Goal: Task Accomplishment & Management: Manage account settings

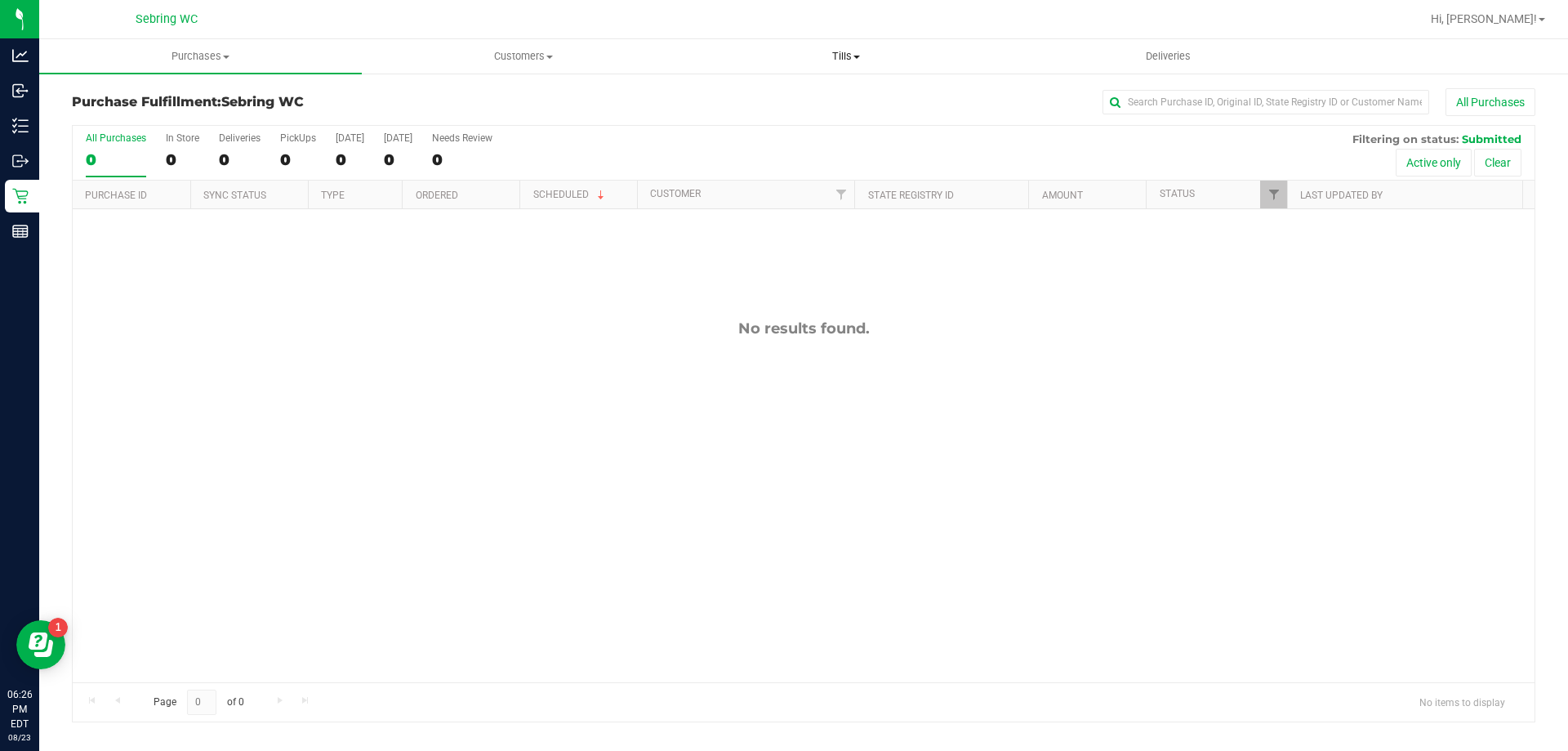
click at [864, 54] on span "Tills" at bounding box center [845, 56] width 321 height 14
click at [762, 95] on span "Manage tills" at bounding box center [739, 98] width 110 height 14
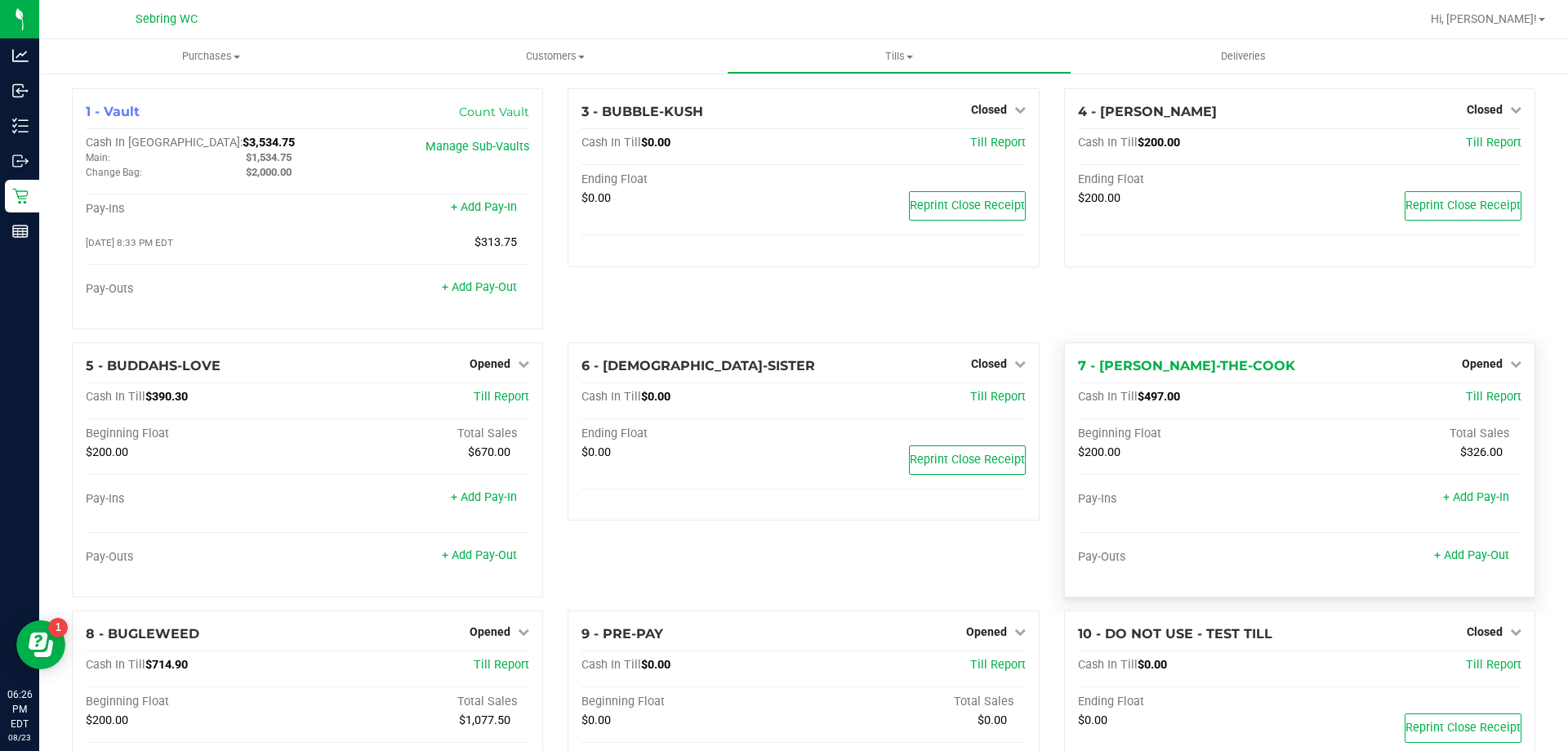
click at [1462, 358] on div "Opened" at bounding box center [1492, 363] width 59 height 20
click at [1462, 360] on span "Opened" at bounding box center [1482, 363] width 41 height 13
click at [1473, 408] on div "Close Till" at bounding box center [1484, 398] width 121 height 20
click at [1475, 404] on link "Close Till" at bounding box center [1484, 396] width 44 height 13
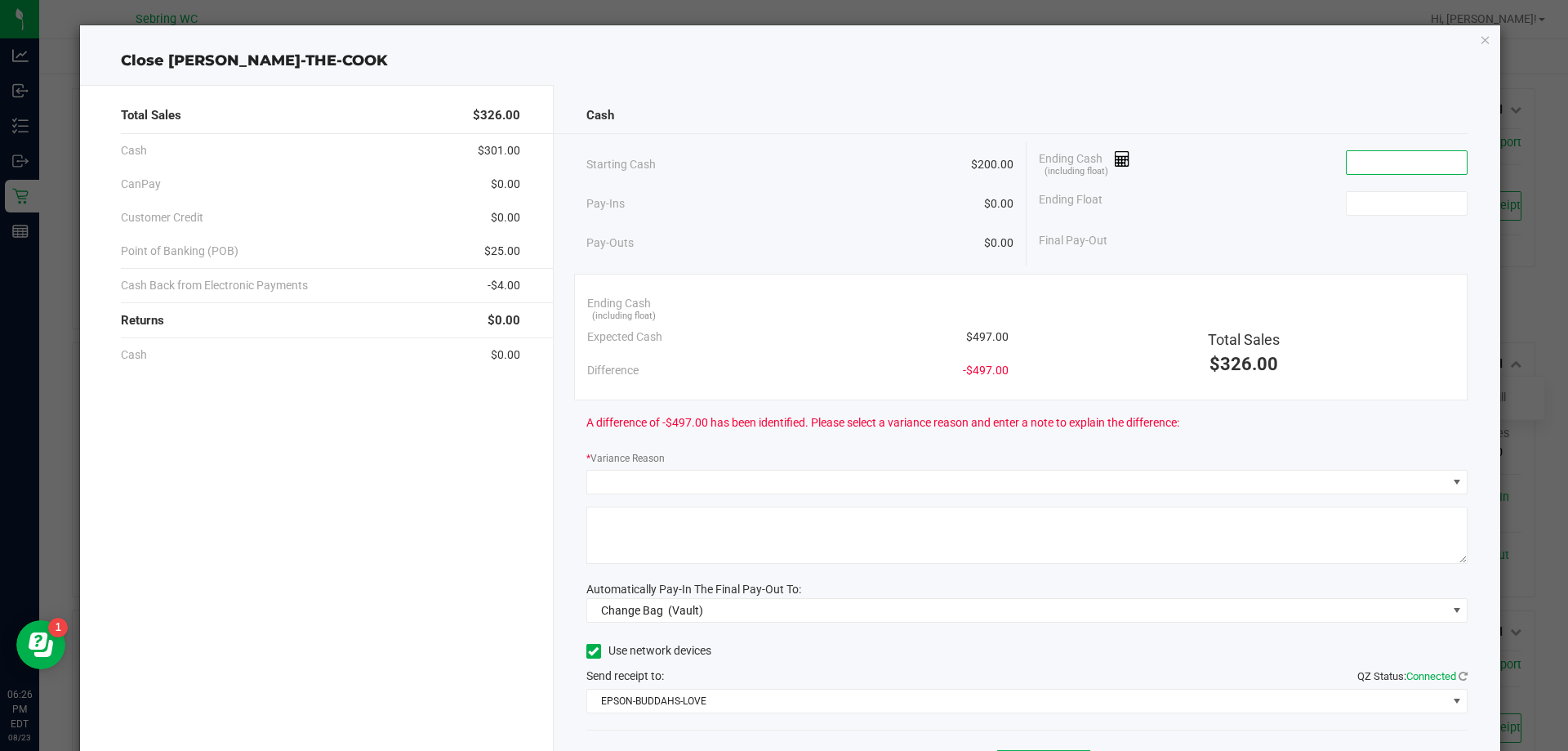
click at [1432, 156] on input at bounding box center [1407, 162] width 120 height 23
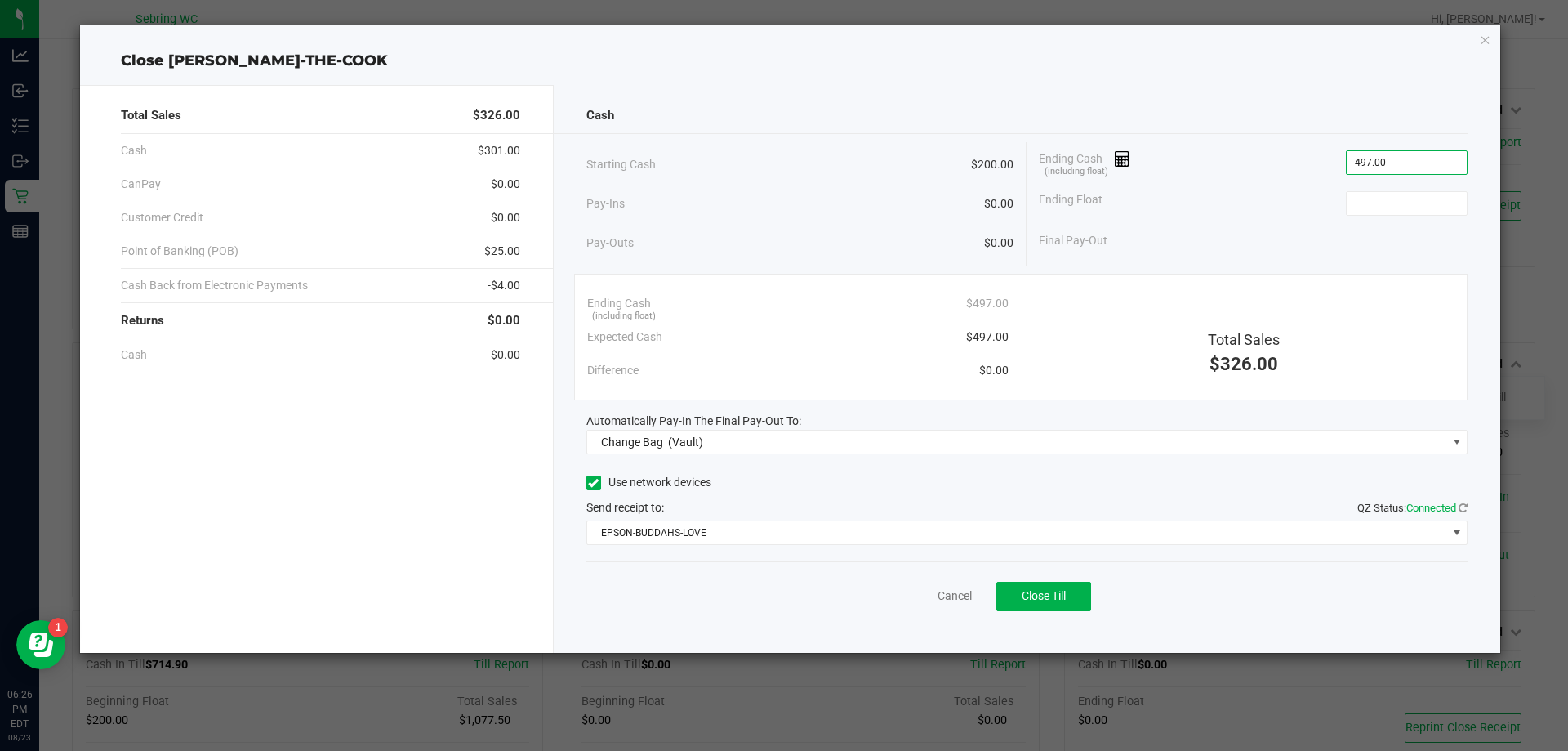
type input "$497.00"
click at [1409, 218] on div "Ending Float" at bounding box center [1253, 204] width 429 height 41
click at [1402, 198] on input at bounding box center [1407, 203] width 120 height 23
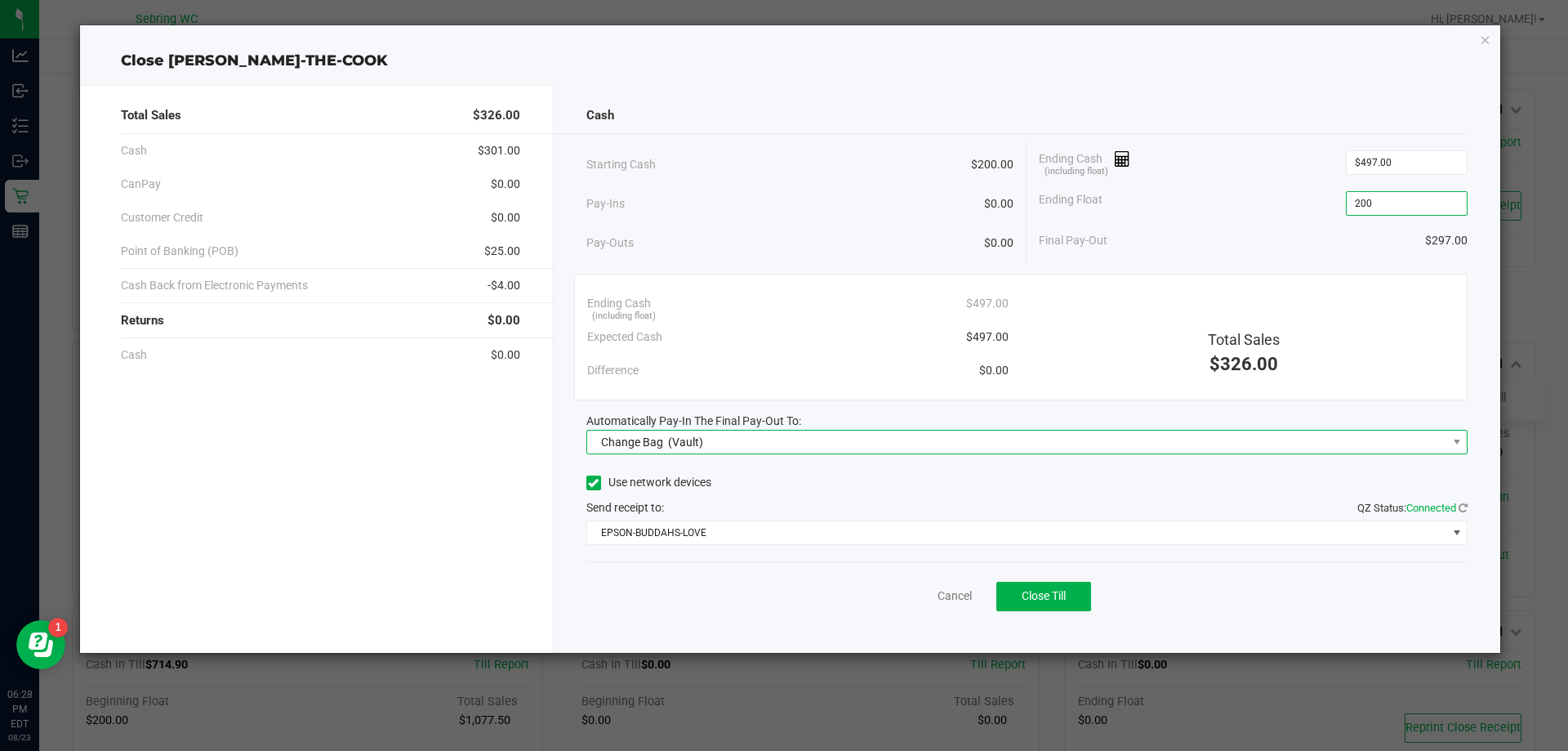
click at [832, 442] on span "Change Bag (Vault)" at bounding box center [1018, 442] width 860 height 23
type input "$200.00"
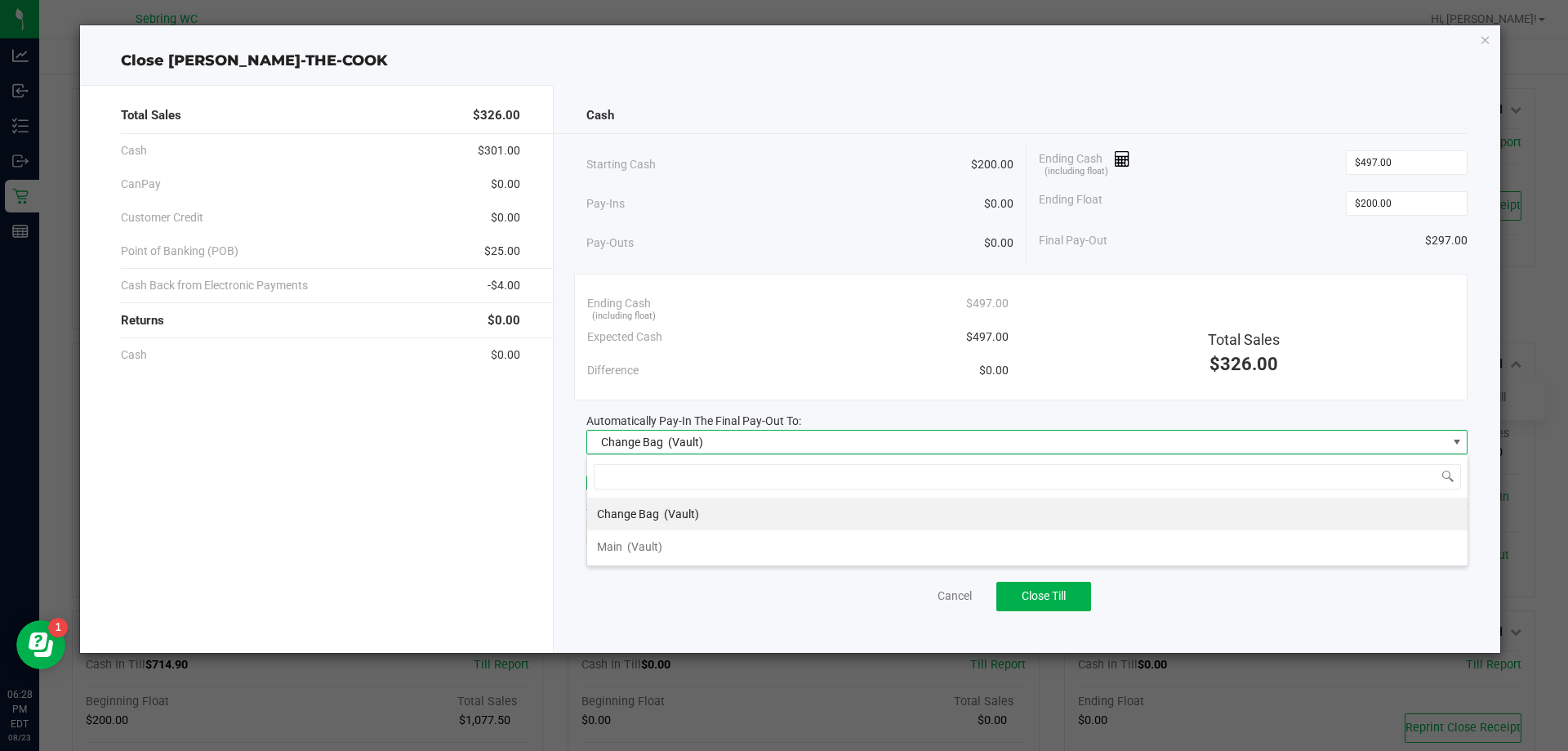
scroll to position [25, 881]
click at [788, 556] on li "Main (Vault)" at bounding box center [1028, 546] width 880 height 33
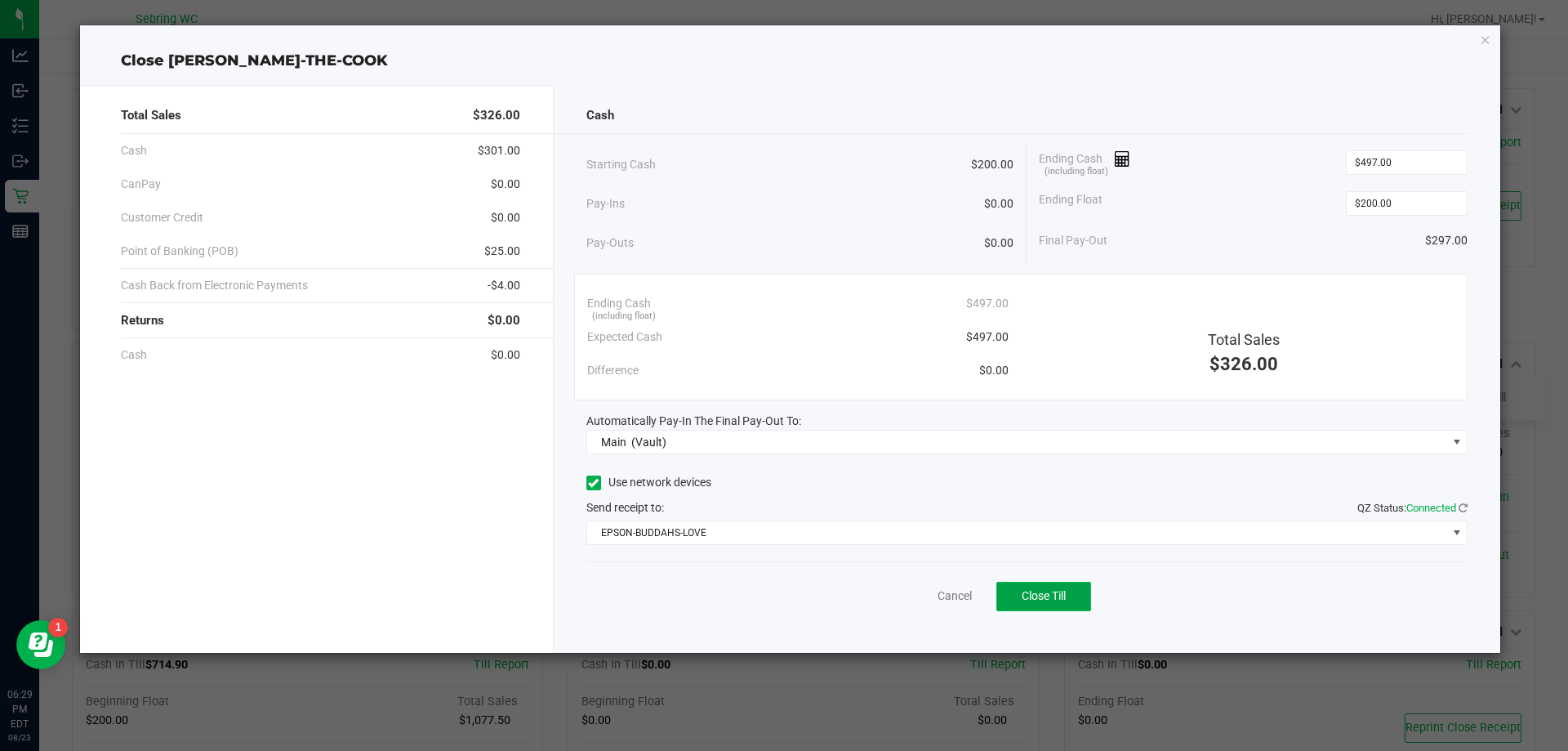
click at [1012, 605] on button "Close Till" at bounding box center [1044, 597] width 95 height 30
click at [934, 595] on link "Dismiss" at bounding box center [919, 597] width 39 height 17
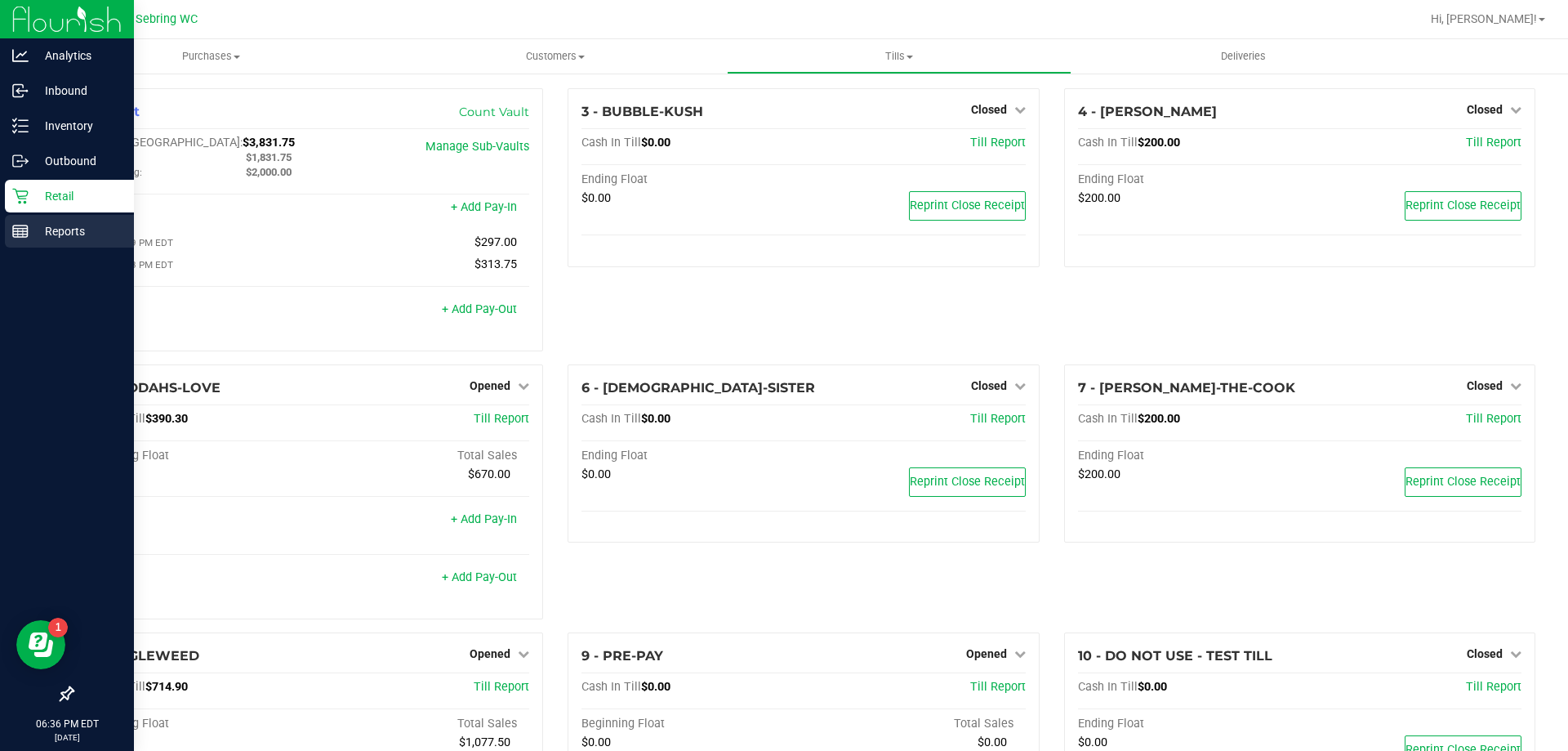
click at [25, 236] on icon at bounding box center [20, 231] width 16 height 16
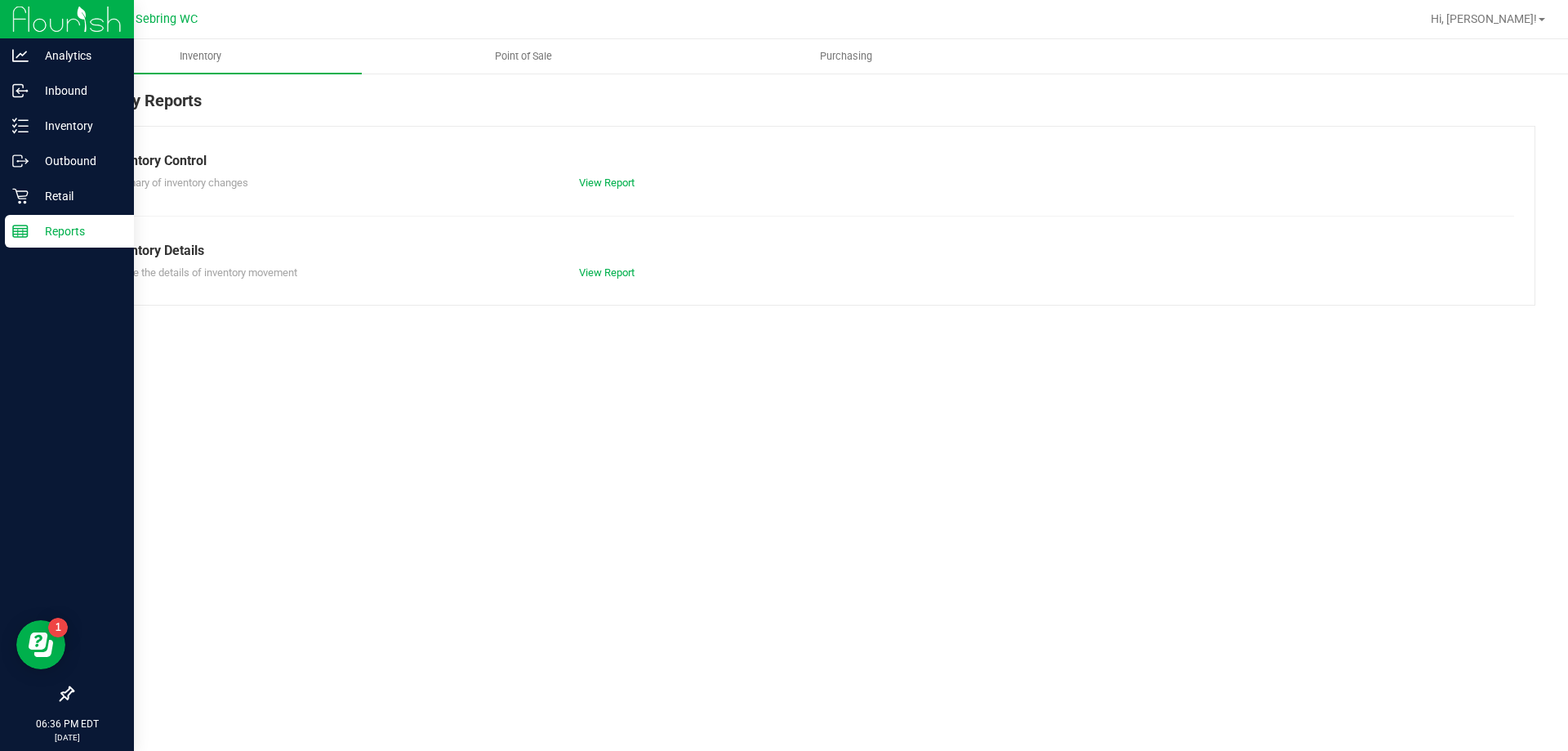
click at [551, 53] on span "Point of Sale" at bounding box center [523, 56] width 101 height 14
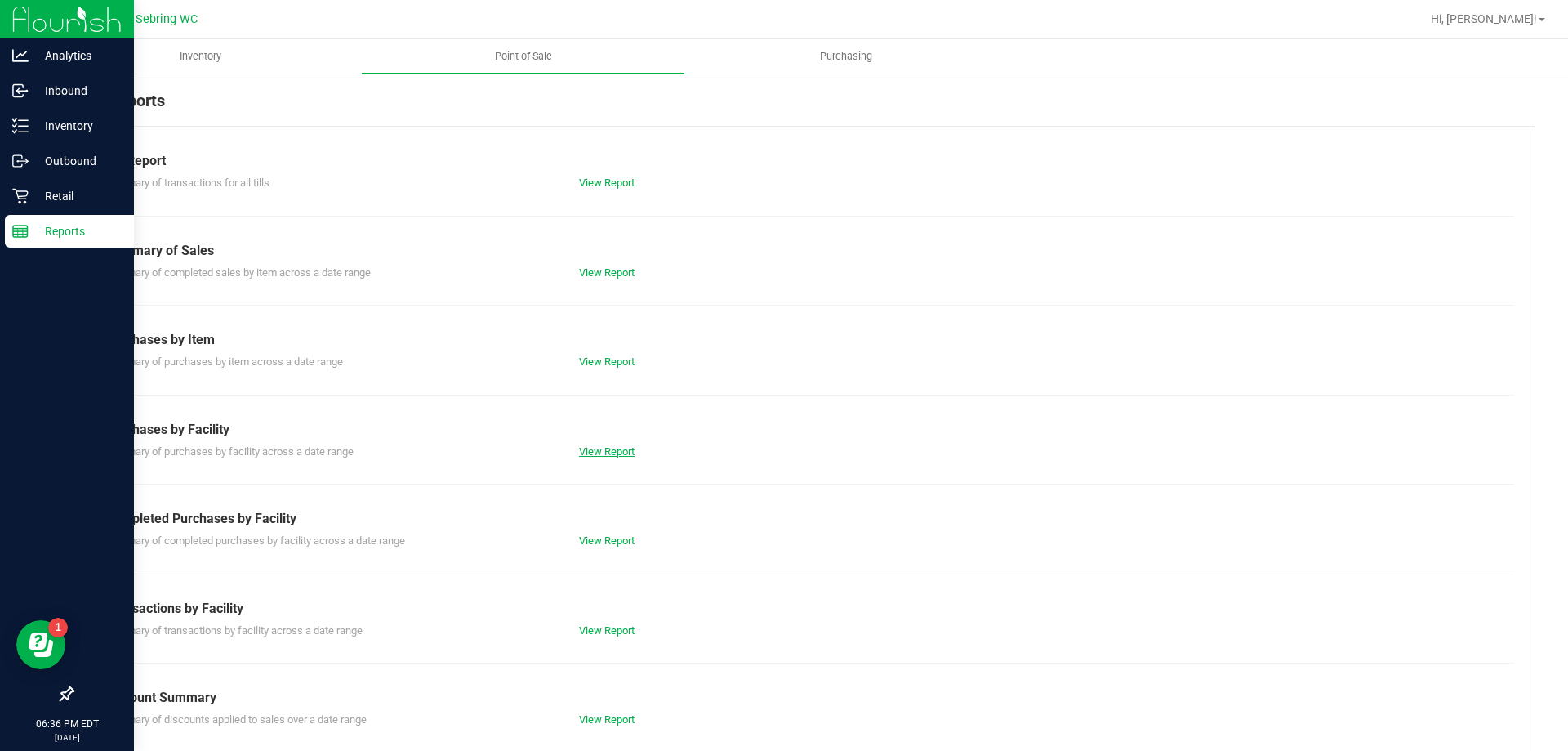
click at [602, 448] on link "View Report" at bounding box center [607, 451] width 56 height 12
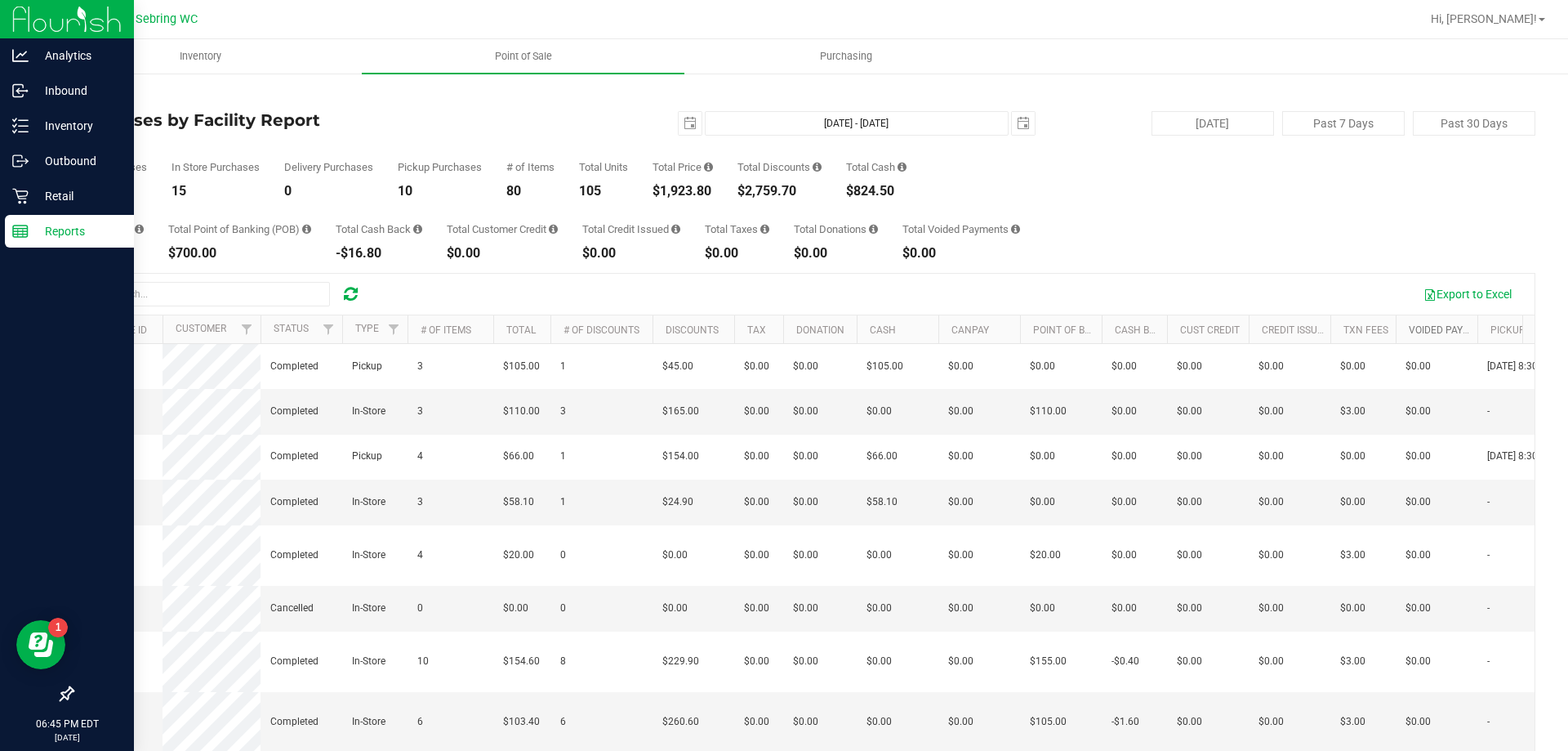
click at [1446, 333] on link "Voided Payment" at bounding box center [1449, 329] width 81 height 11
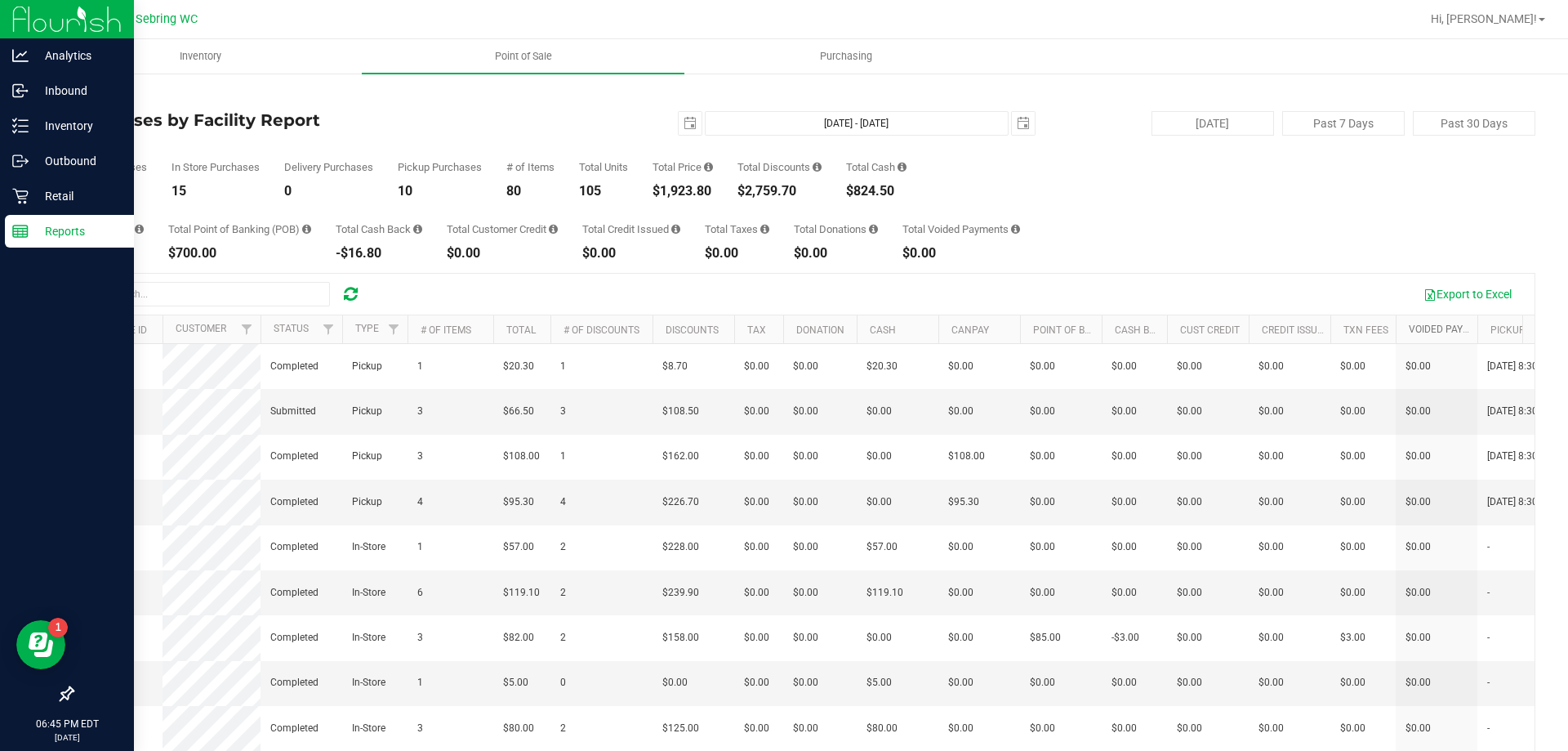
click at [1445, 327] on link "Voided Payment" at bounding box center [1459, 328] width 100 height 11
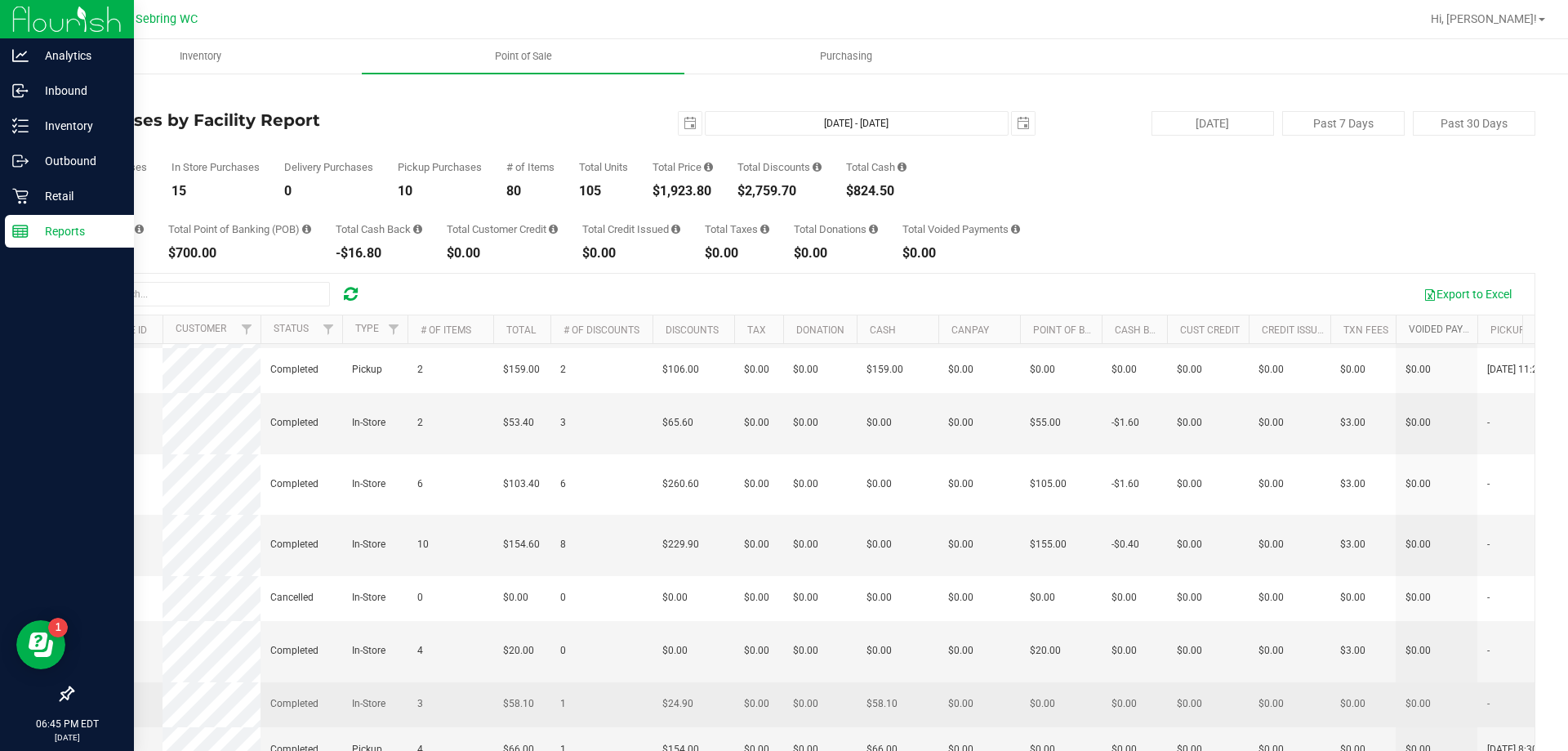
scroll to position [122, 0]
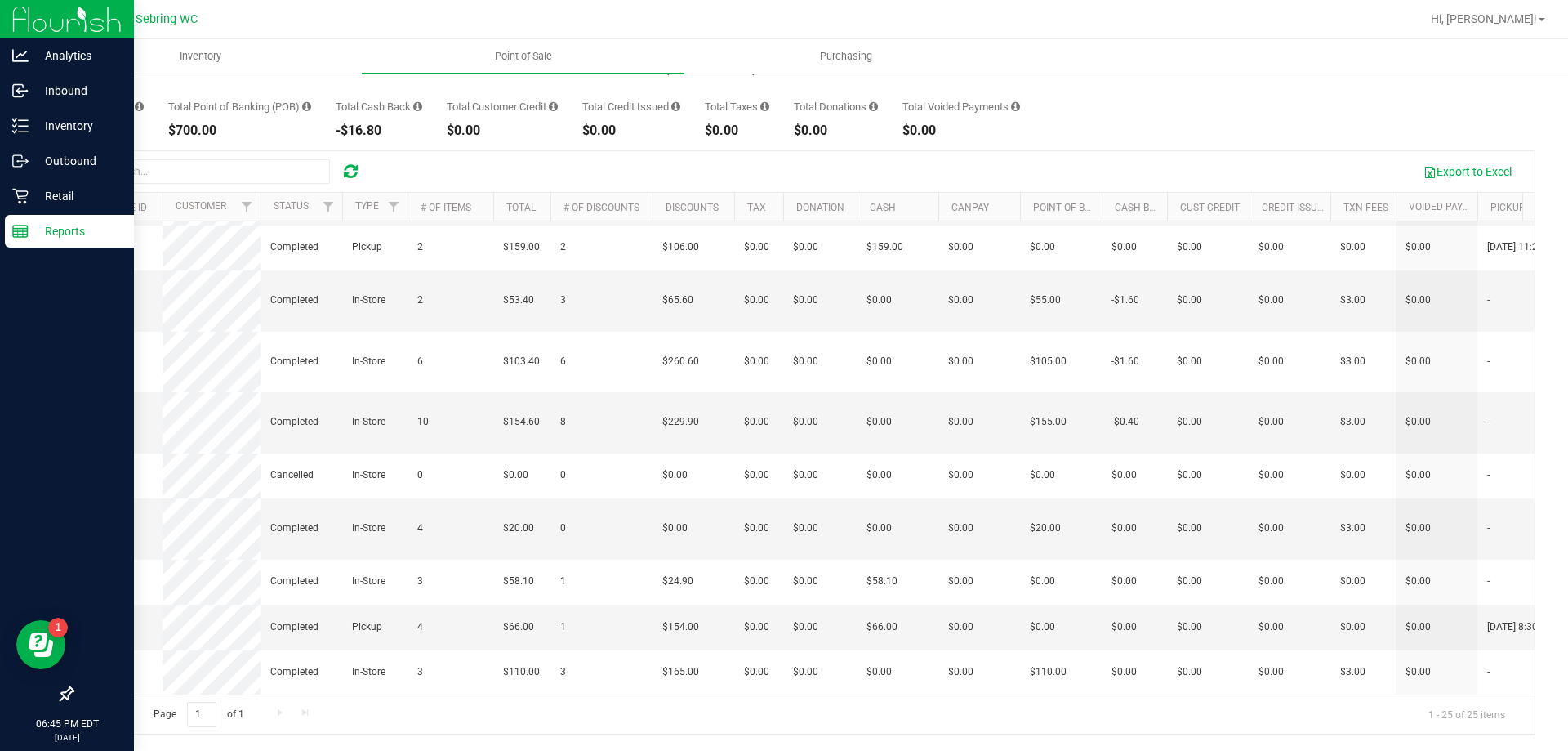
drag, startPoint x: 702, startPoint y: 679, endPoint x: 741, endPoint y: 683, distance: 39.2
click at [741, 683] on div "11834502 Completed Pickup 1 $20.30 1 $8.70 $0.00 $0.00 $20.30 $0.00 $0.00 $0.00…" at bounding box center [804, 458] width 1462 height 474
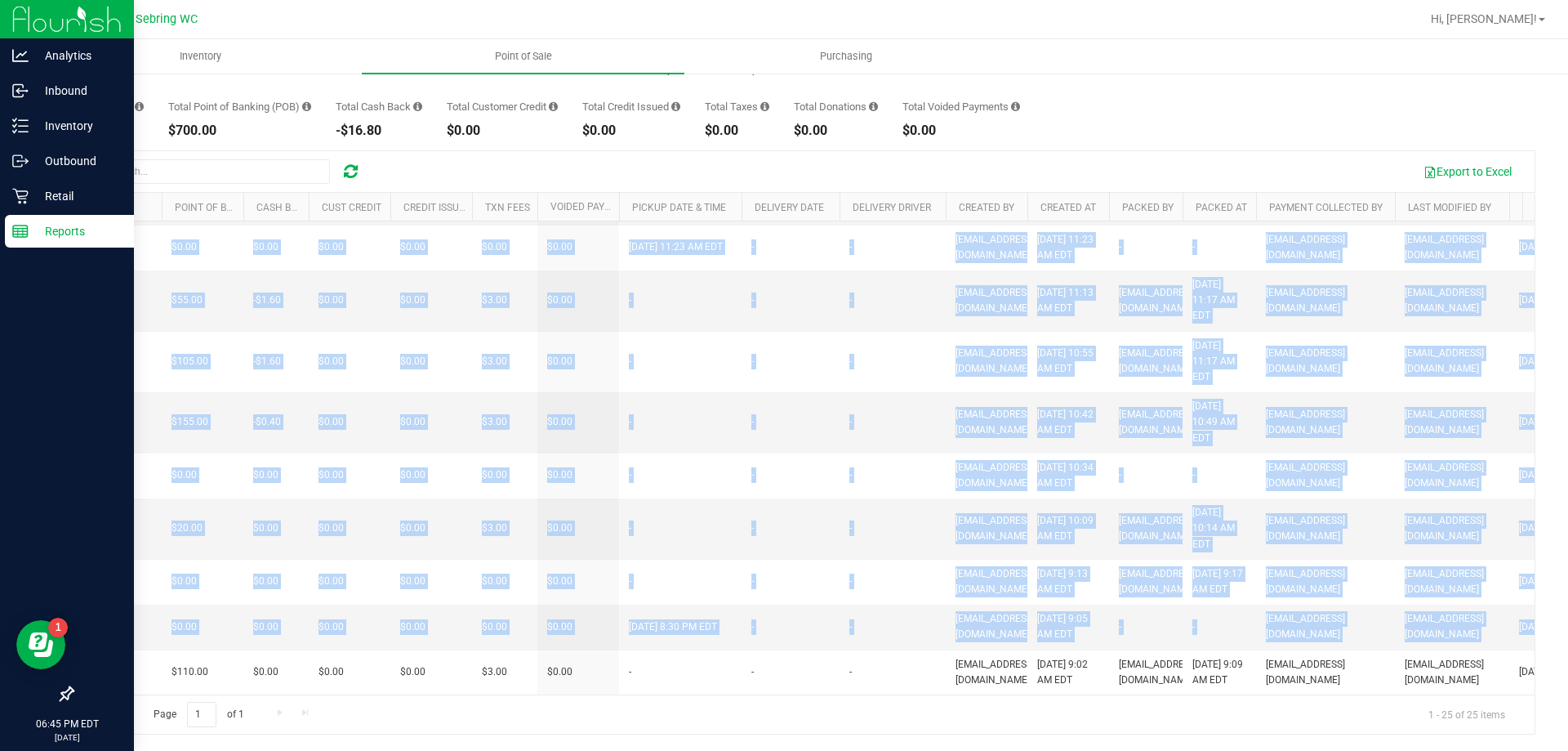
scroll to position [0, 860]
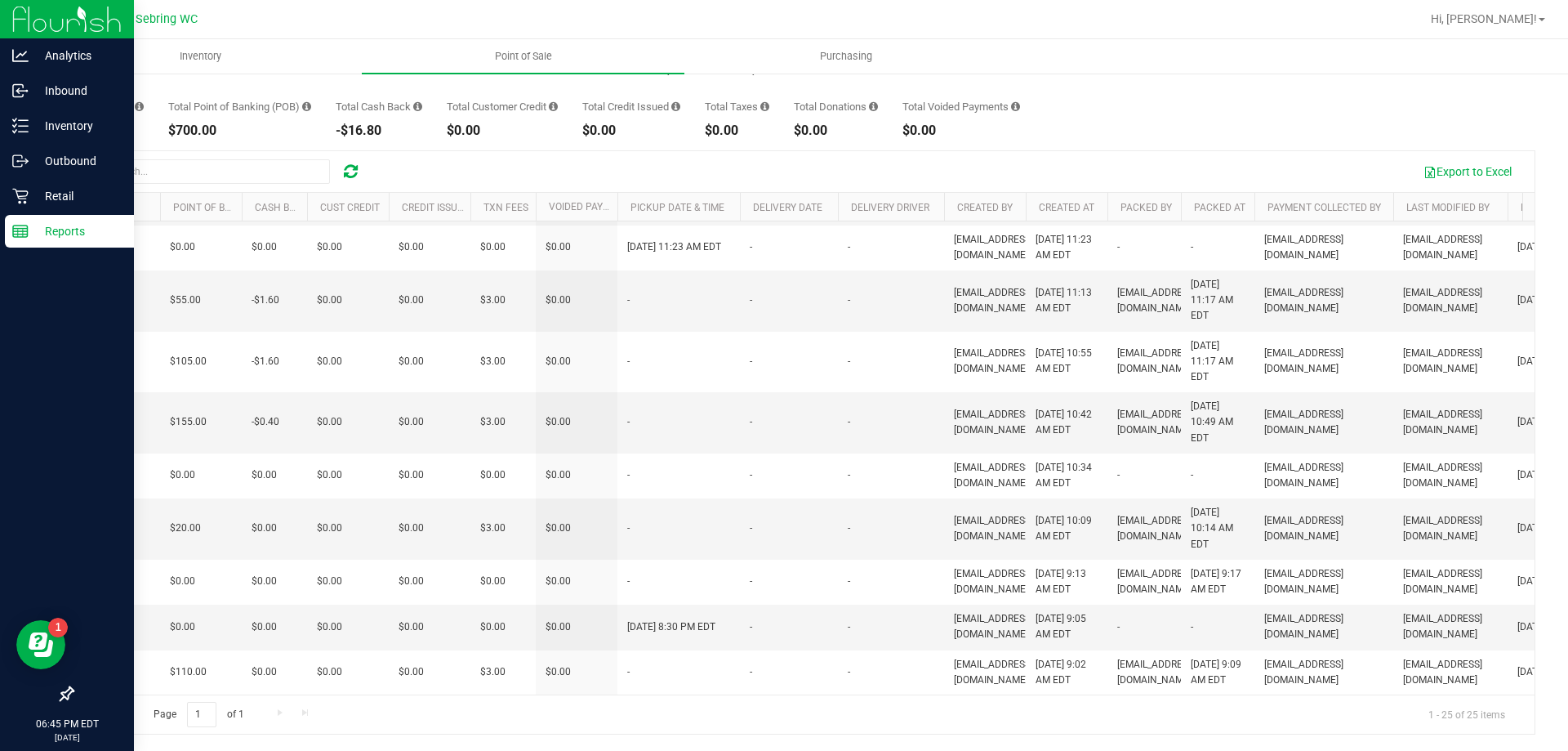
click at [1151, 737] on div "Back Purchases by Facility Report [DATE] [DATE] - [DATE] [DATE] [DATE] Past 7 D…" at bounding box center [803, 350] width 1529 height 802
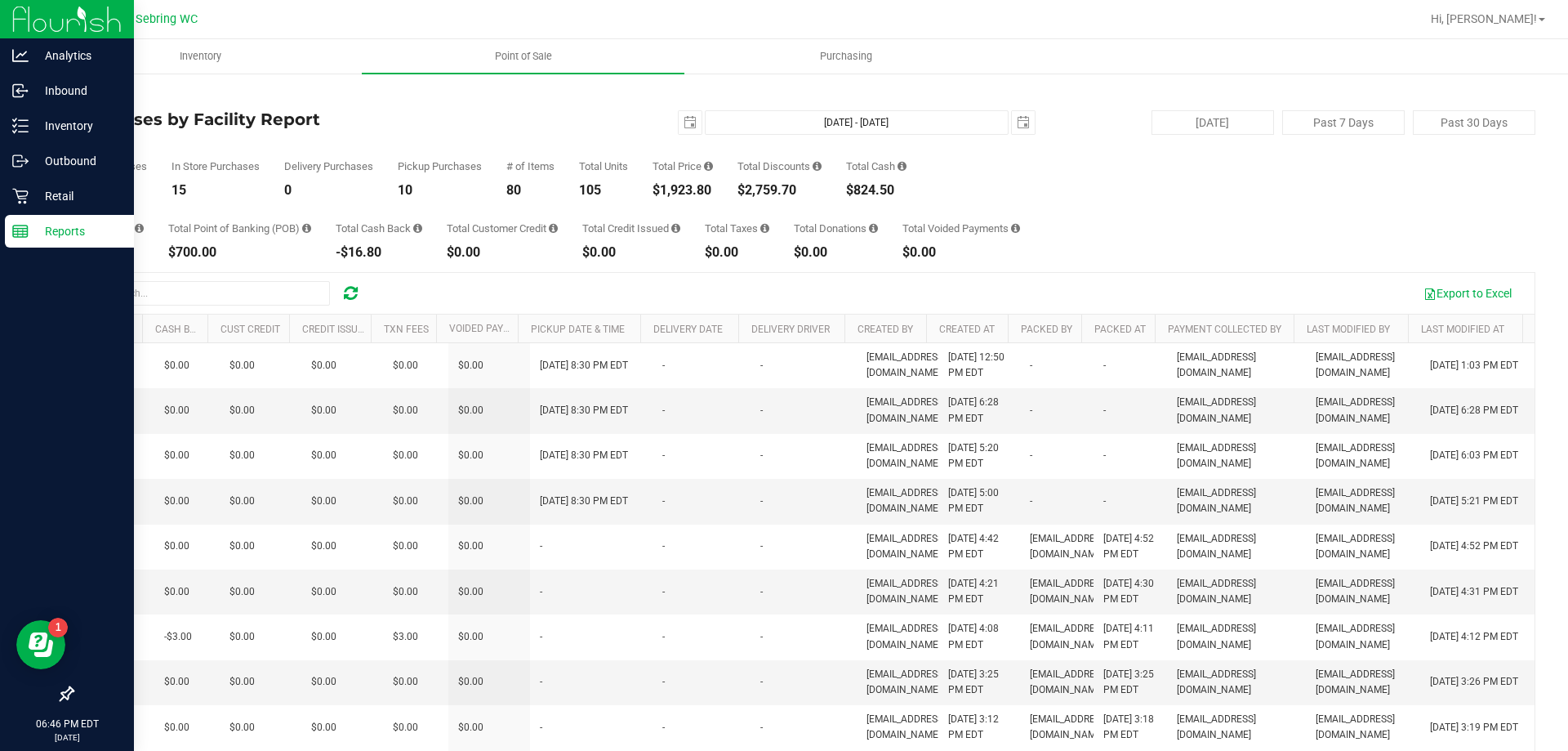
scroll to position [0, 0]
click at [477, 339] on th "Voided Payment" at bounding box center [477, 330] width 81 height 29
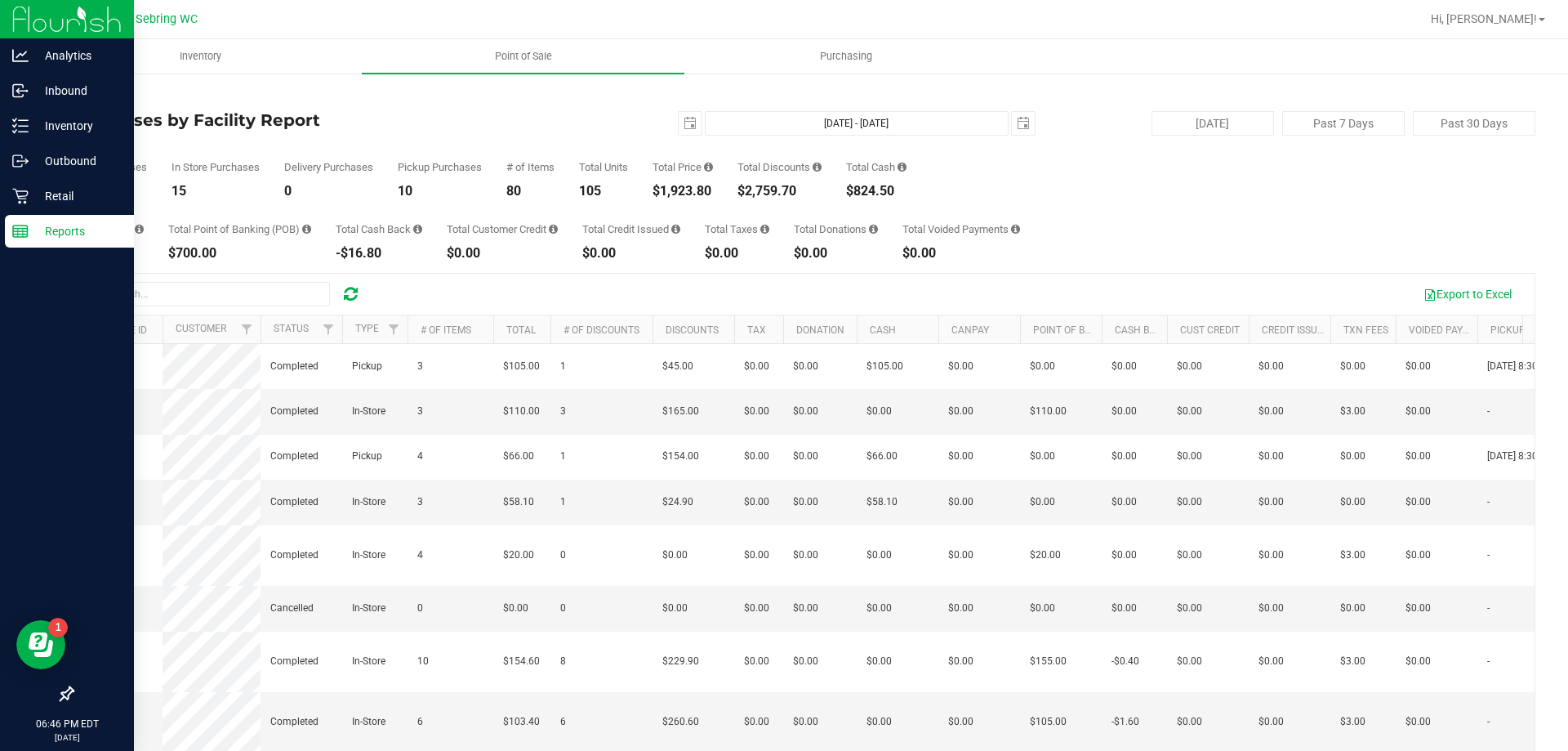
click at [361, 294] on div at bounding box center [351, 294] width 25 height 20
click at [354, 291] on icon at bounding box center [351, 294] width 14 height 16
click at [1449, 294] on button "Export to Excel" at bounding box center [1467, 294] width 109 height 28
click at [96, 101] on div "Back" at bounding box center [804, 95] width 1464 height 14
click at [95, 92] on link "Back" at bounding box center [84, 95] width 25 height 11
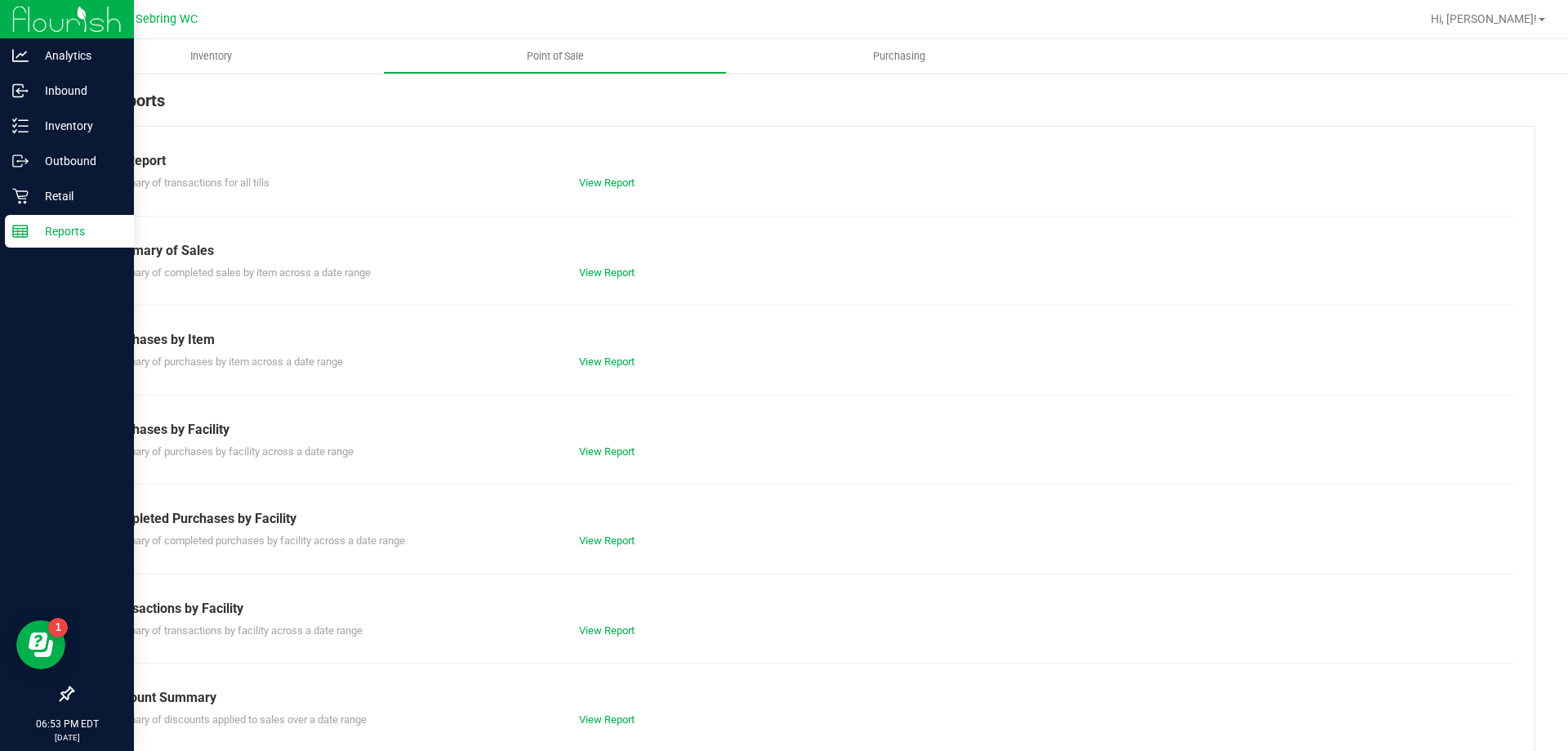
click at [588, 529] on div "Summary of completed purchases by facility across a date range View Report" at bounding box center [804, 539] width 1421 height 20
click at [590, 544] on link "View Report" at bounding box center [607, 541] width 56 height 12
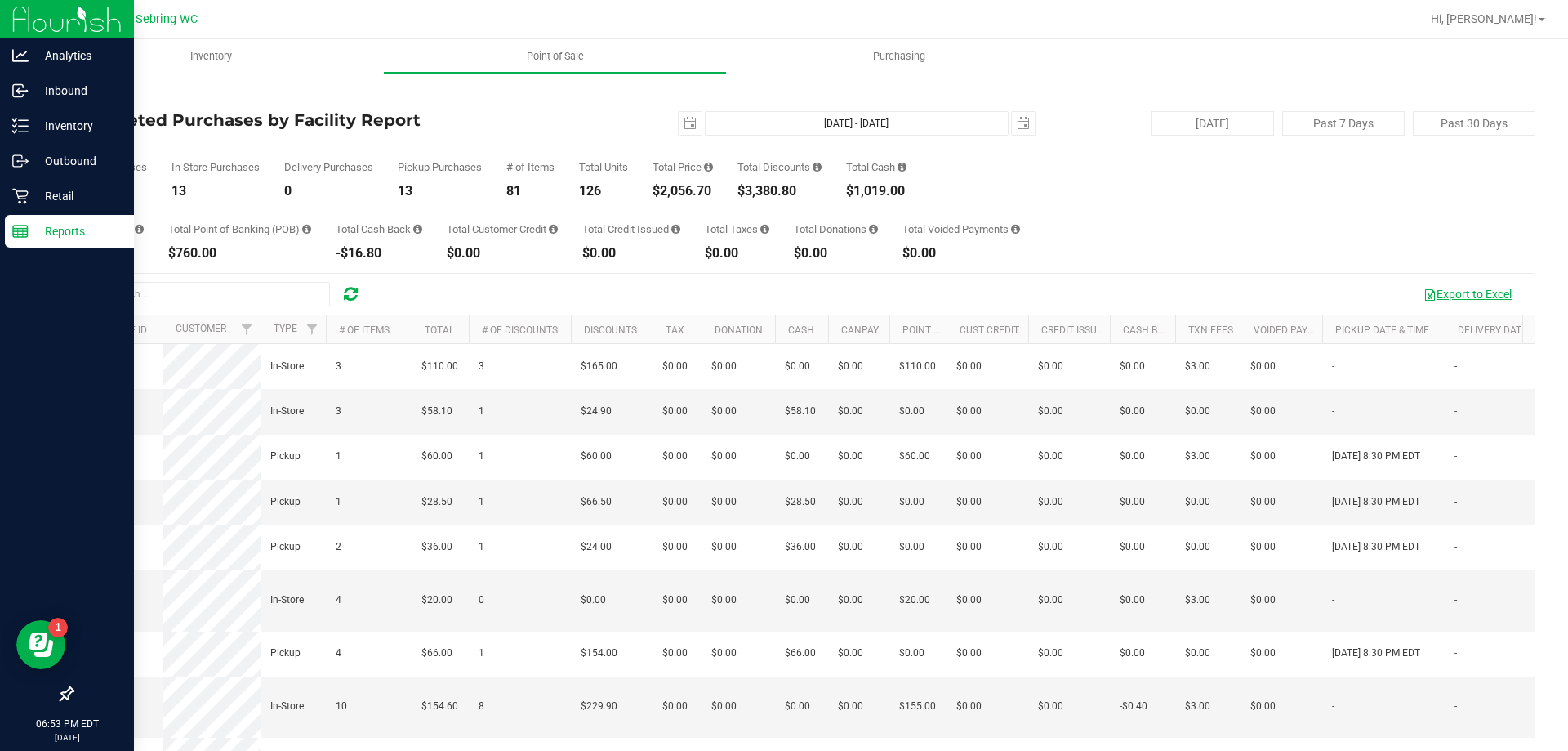
click at [1473, 300] on button "Export to Excel" at bounding box center [1467, 294] width 109 height 28
click at [1019, 306] on div "Export to Excel" at bounding box center [949, 294] width 1147 height 28
click at [349, 290] on icon at bounding box center [351, 294] width 14 height 16
click at [1434, 300] on button "Export to Excel" at bounding box center [1467, 294] width 109 height 28
click at [17, 188] on icon at bounding box center [20, 196] width 16 height 16
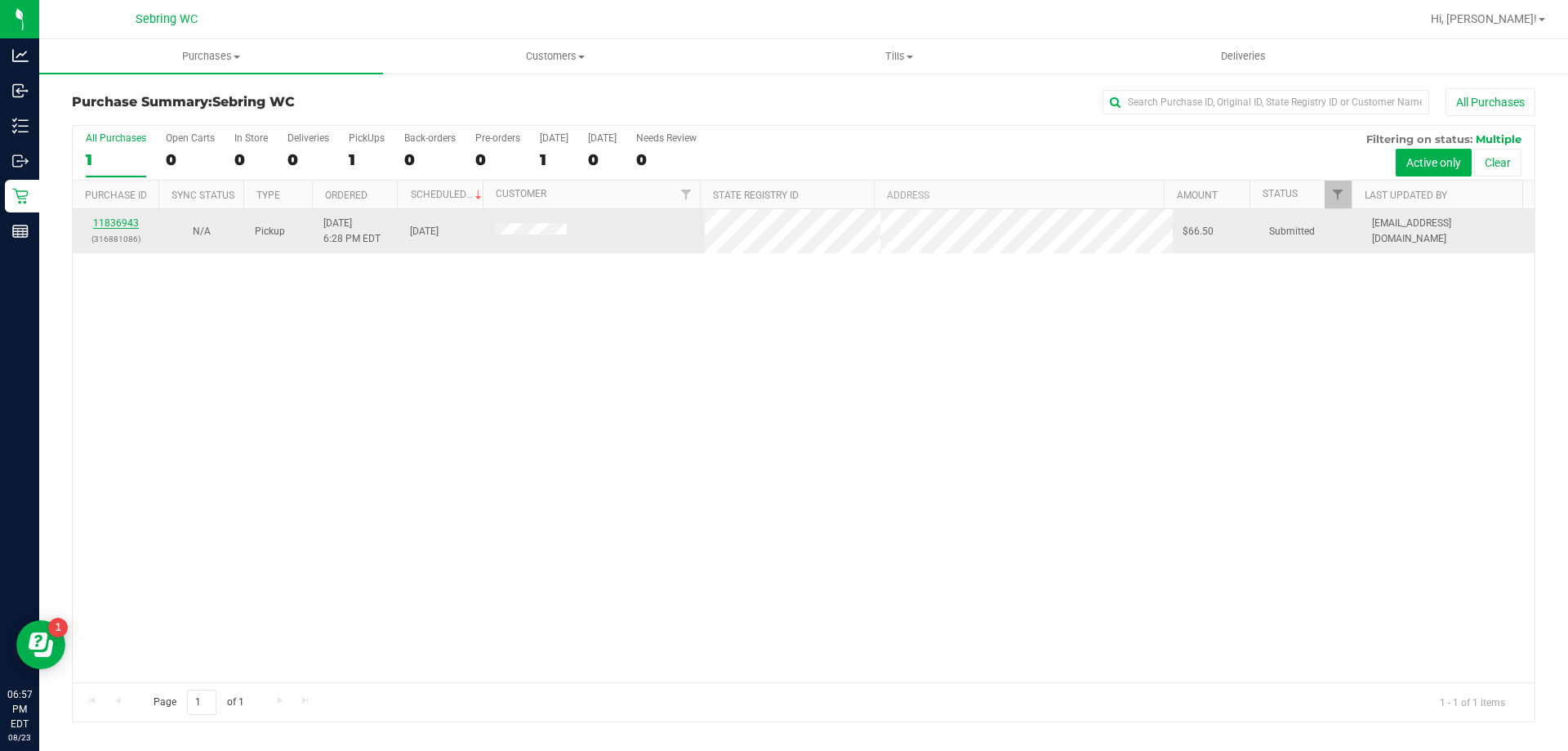
click at [125, 220] on link "11836943" at bounding box center [116, 222] width 46 height 11
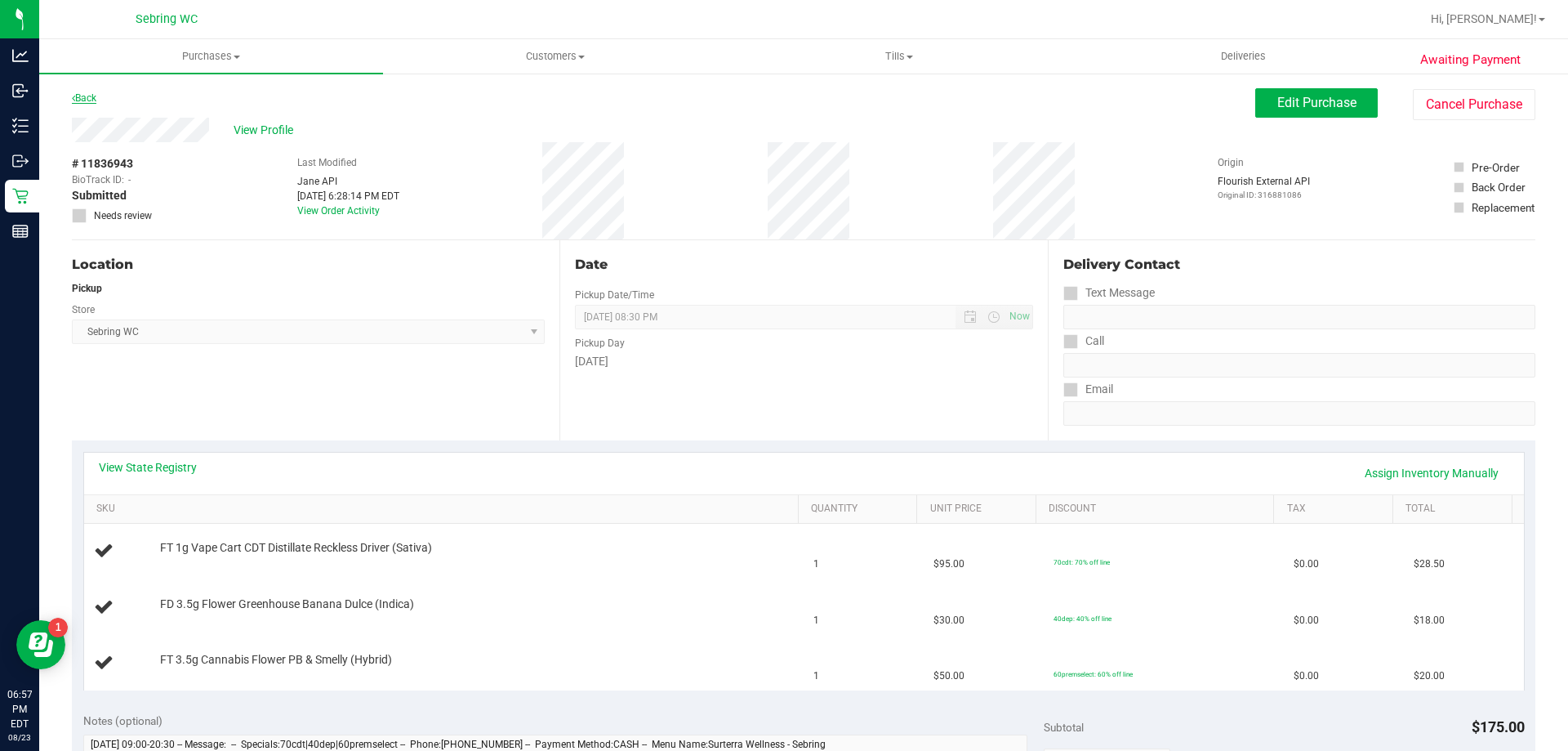
click at [80, 97] on link "Back" at bounding box center [84, 98] width 25 height 11
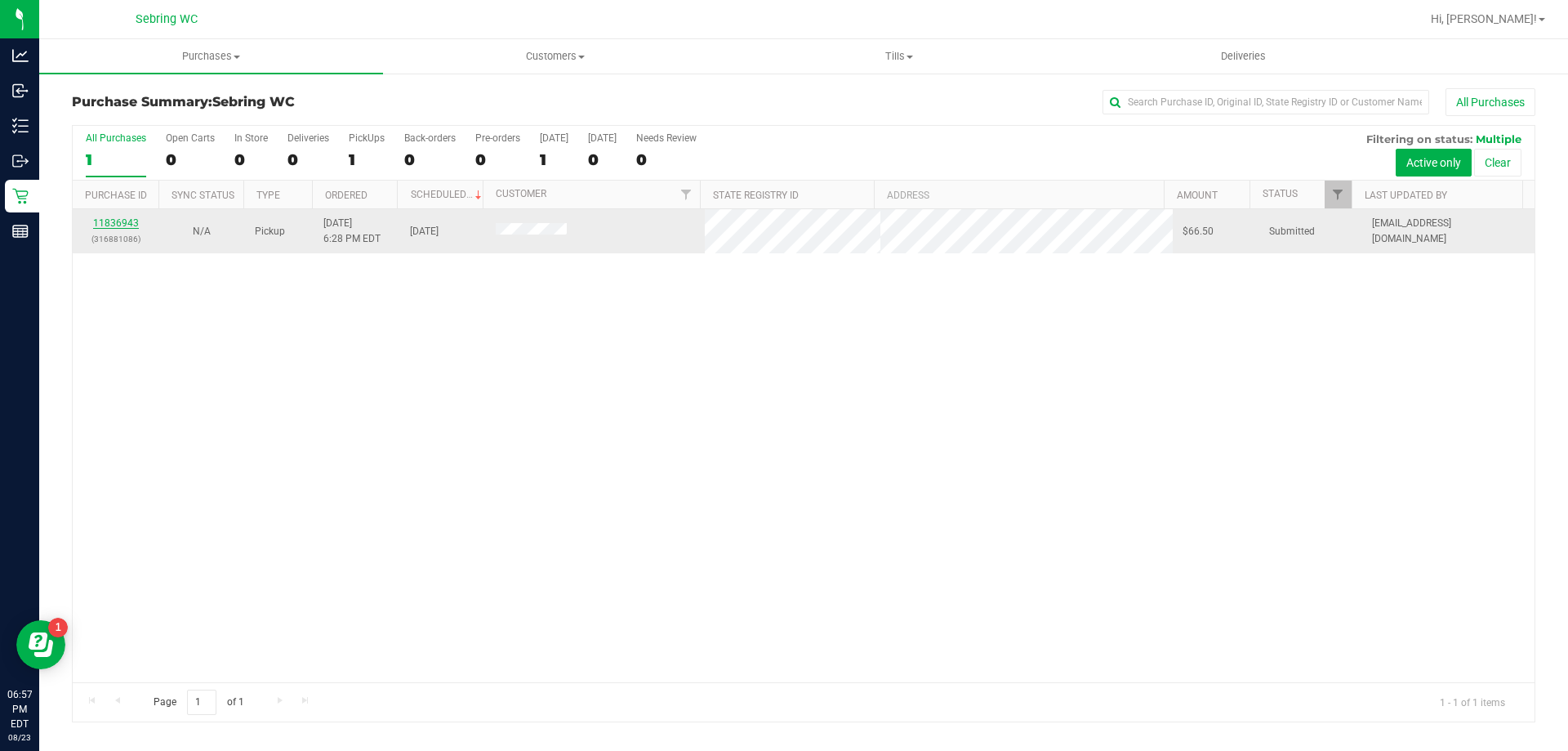
click at [103, 218] on link "11836943" at bounding box center [116, 222] width 46 height 11
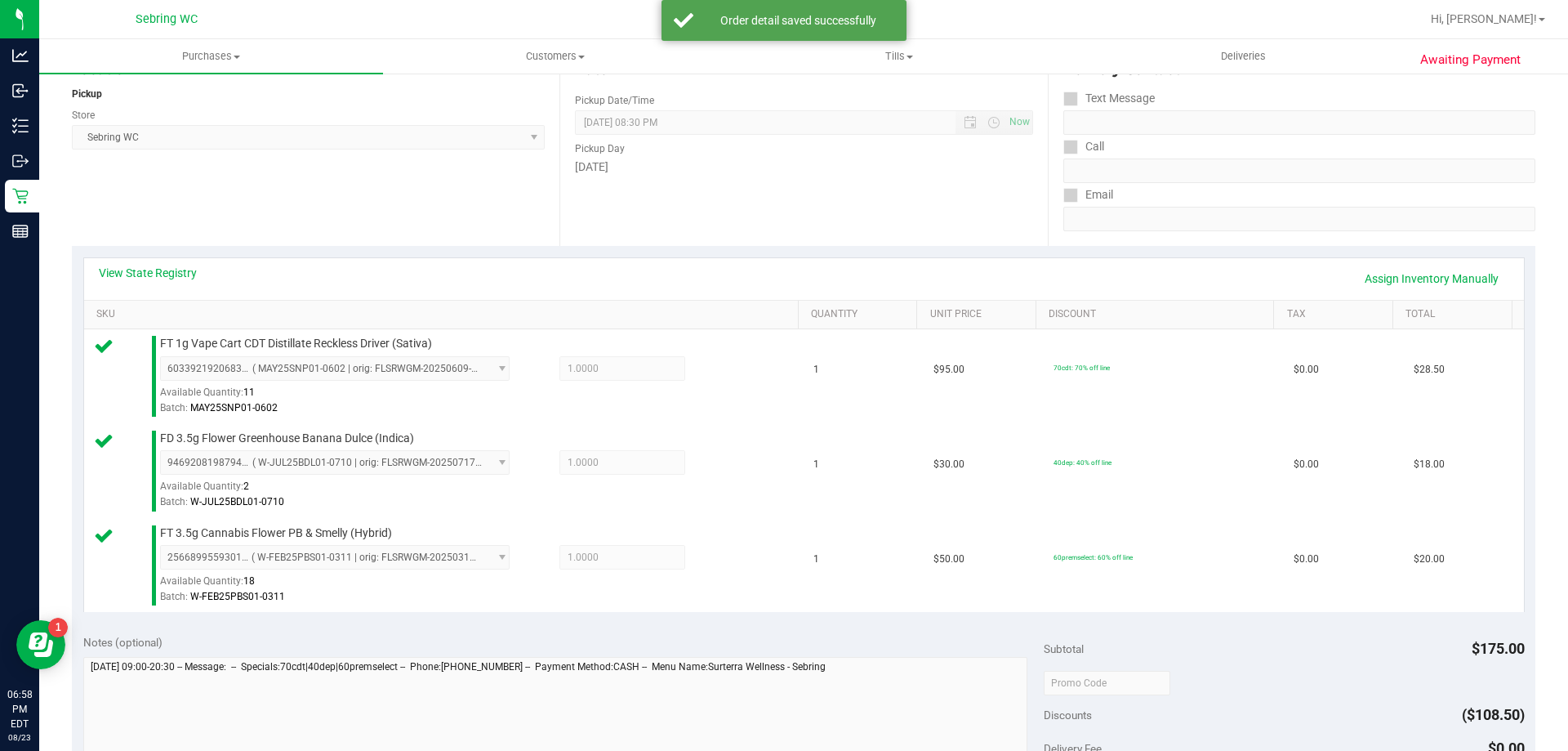
scroll to position [572, 0]
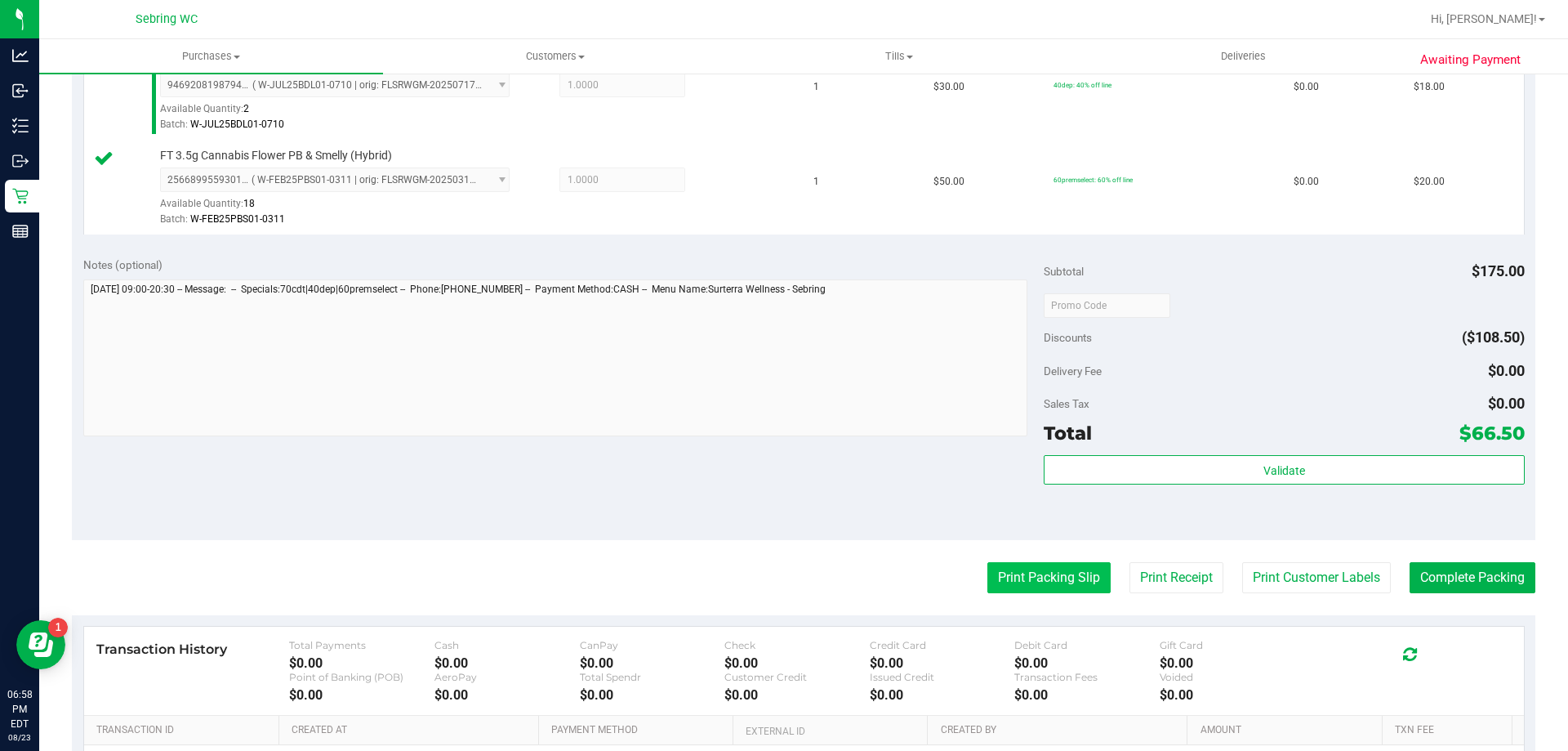
click at [1047, 581] on button "Print Packing Slip" at bounding box center [1049, 578] width 123 height 31
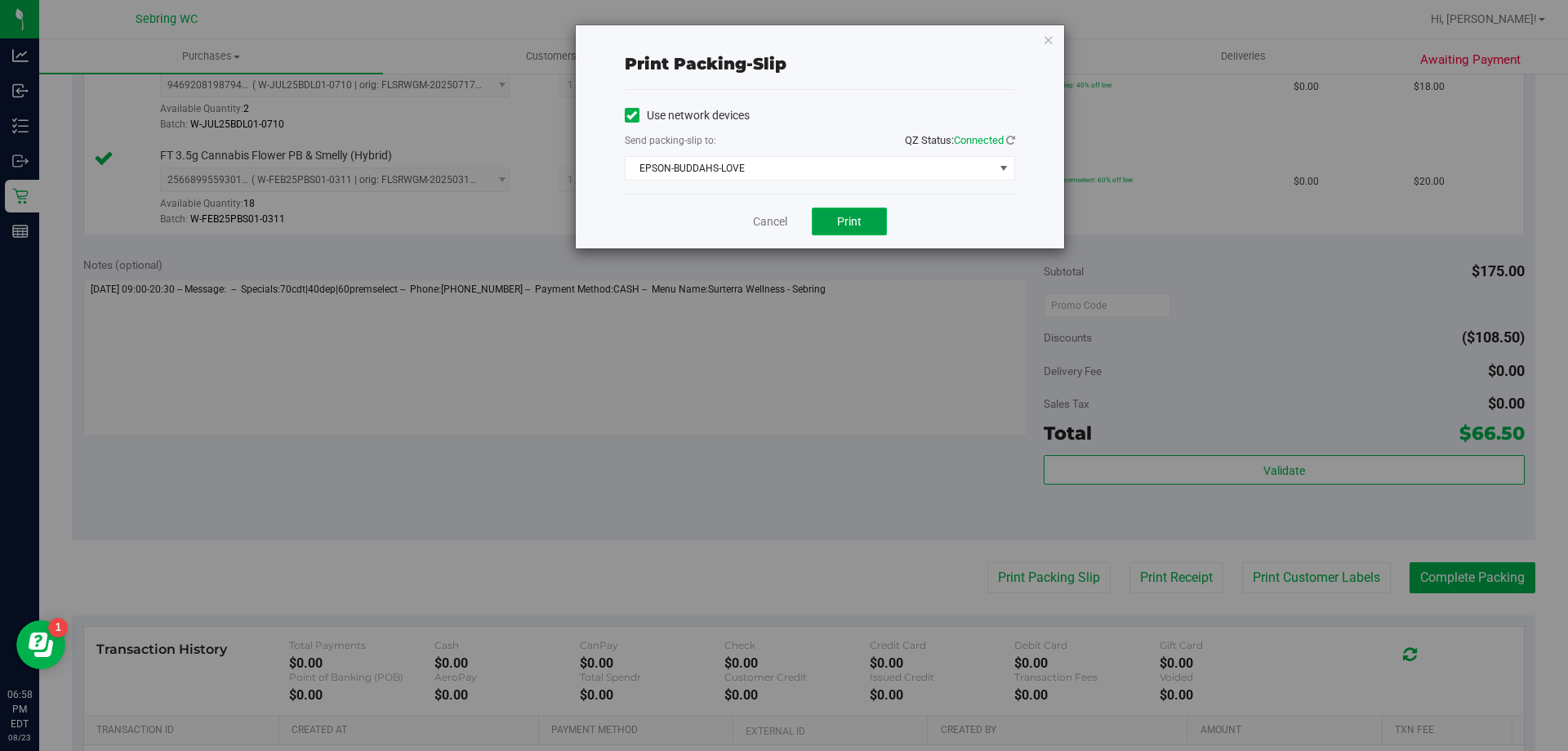
click at [824, 211] on button "Print" at bounding box center [849, 221] width 75 height 28
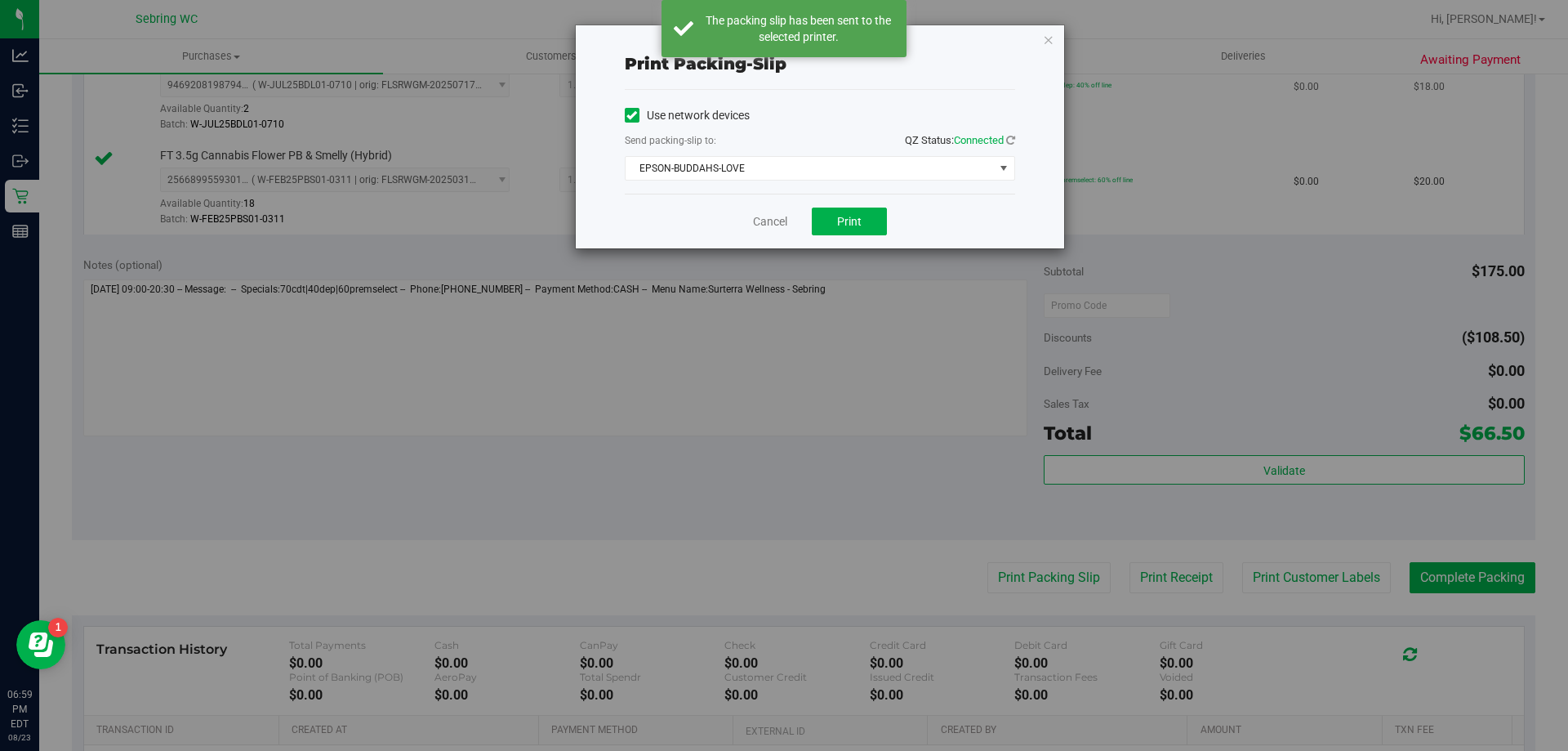
drag, startPoint x: 1050, startPoint y: 32, endPoint x: 1023, endPoint y: 129, distance: 100.7
click at [1050, 33] on icon "button" at bounding box center [1048, 39] width 11 height 20
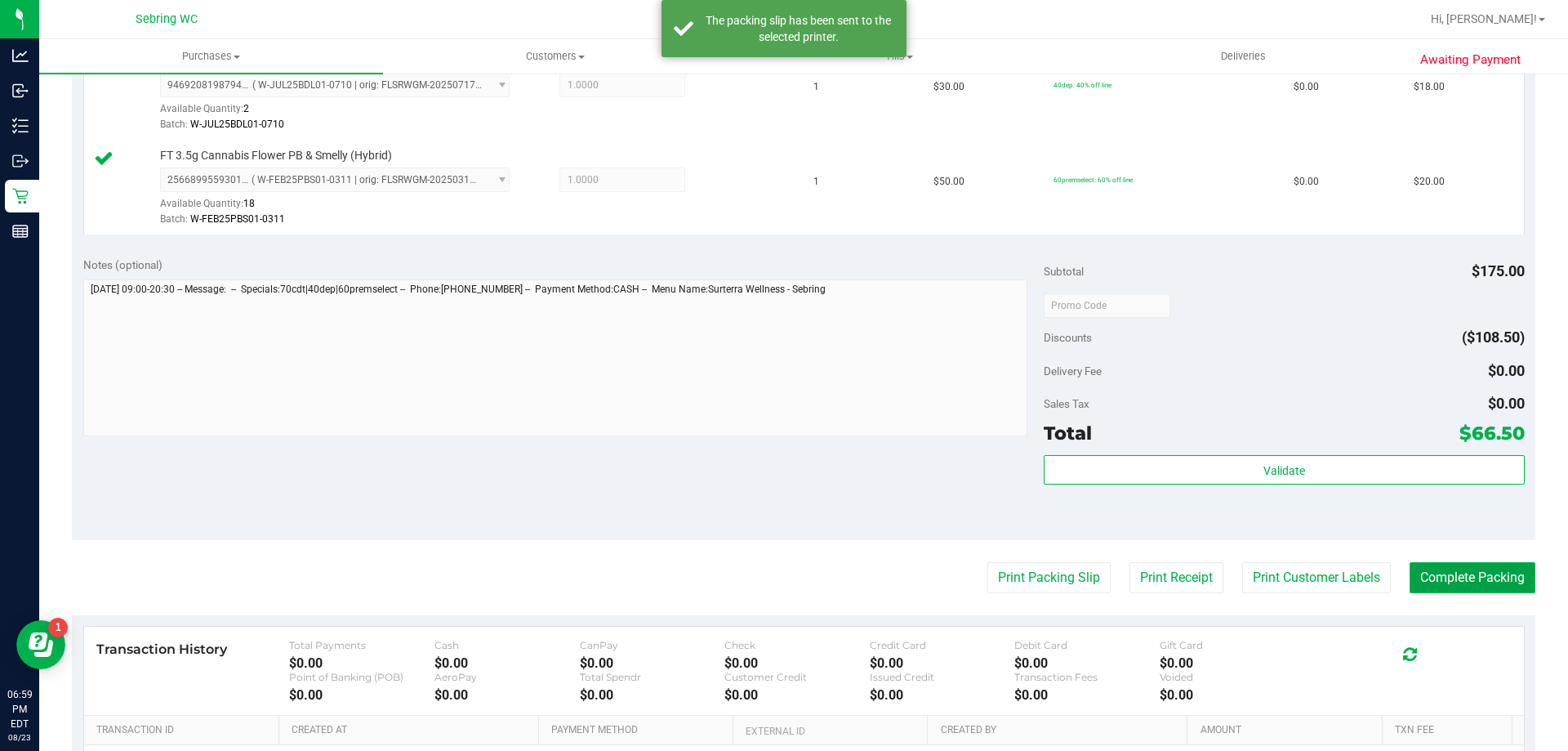
click at [1479, 588] on button "Complete Packing" at bounding box center [1473, 578] width 126 height 31
